Goal: Task Accomplishment & Management: Manage account settings

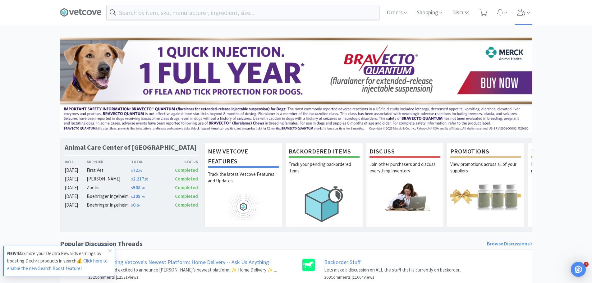
click at [516, 11] on span at bounding box center [524, 12] width 18 height 25
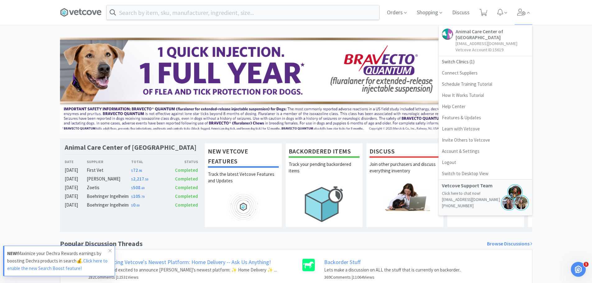
click at [501, 40] on p "[EMAIL_ADDRESS][DOMAIN_NAME]" at bounding box center [492, 43] width 73 height 6
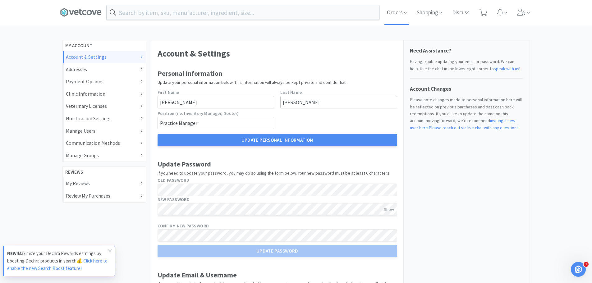
click at [402, 11] on span "Orders" at bounding box center [396, 12] width 25 height 25
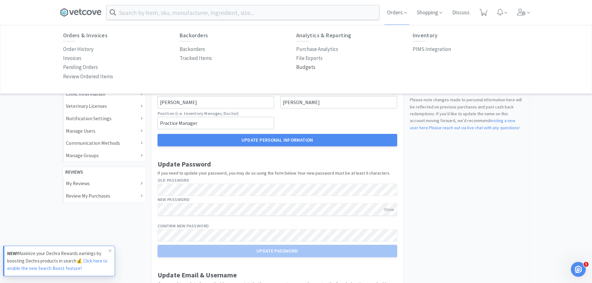
click at [303, 66] on p "Budgets" at bounding box center [305, 67] width 19 height 8
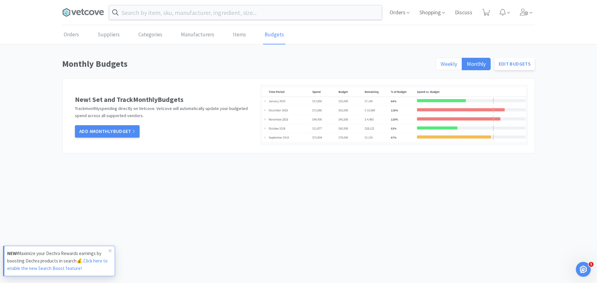
click at [451, 65] on span "Weekly" at bounding box center [448, 63] width 16 height 7
click at [440, 66] on input "Weekly" at bounding box center [440, 66] width 0 height 0
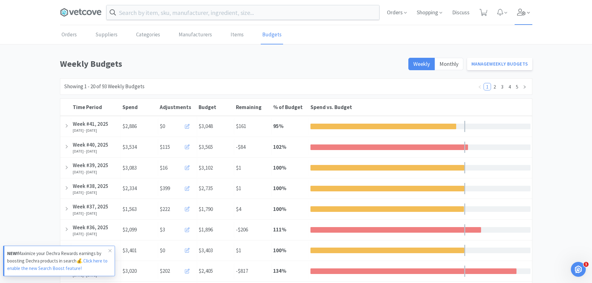
click at [522, 14] on icon at bounding box center [521, 12] width 8 height 7
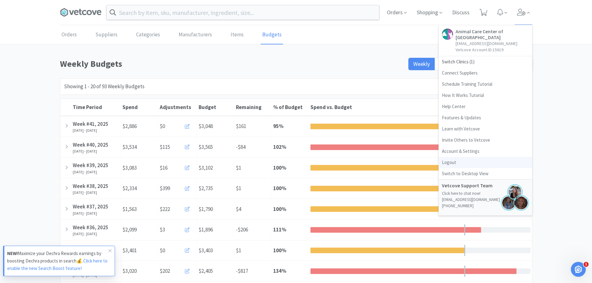
click at [457, 158] on link "Logout" at bounding box center [485, 162] width 93 height 11
